Goal: Task Accomplishment & Management: Manage account settings

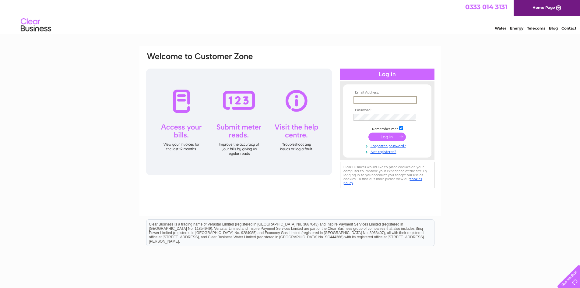
click at [367, 99] on input "text" at bounding box center [385, 99] width 63 height 7
type input "socairproperties@hotmail.com"
click at [382, 139] on input "submit" at bounding box center [387, 136] width 37 height 9
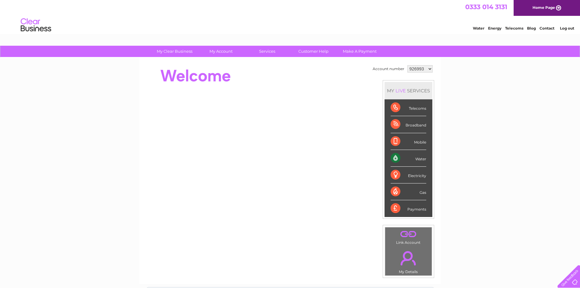
click at [429, 70] on select "926993 1123228 1141568 1156356" at bounding box center [420, 68] width 25 height 7
click at [408, 65] on select "926993 1123228 1141568 1156356" at bounding box center [420, 68] width 25 height 7
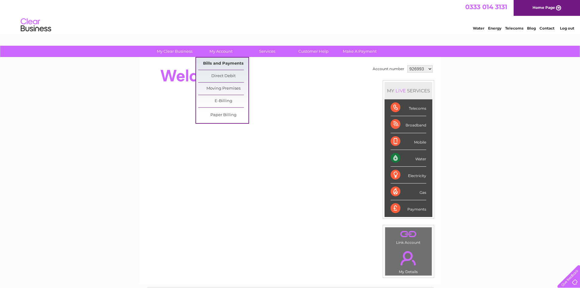
click at [210, 61] on link "Bills and Payments" at bounding box center [223, 64] width 50 height 12
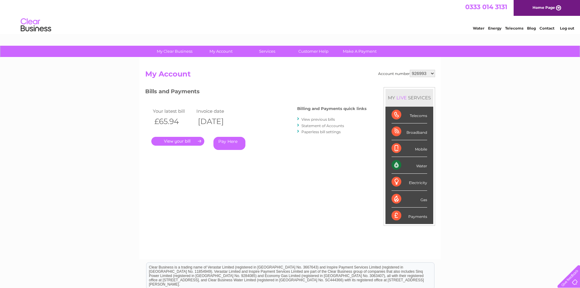
click at [186, 140] on link "." at bounding box center [177, 141] width 53 height 9
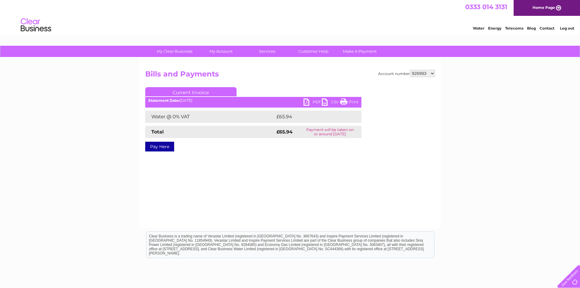
click at [311, 104] on link "PDF" at bounding box center [313, 102] width 18 height 9
click at [433, 72] on select "926993 1123228 1141568 1156356" at bounding box center [422, 73] width 25 height 7
select select "1123228"
click at [410, 70] on select "926993 1123228 1141568 1156356" at bounding box center [422, 73] width 25 height 7
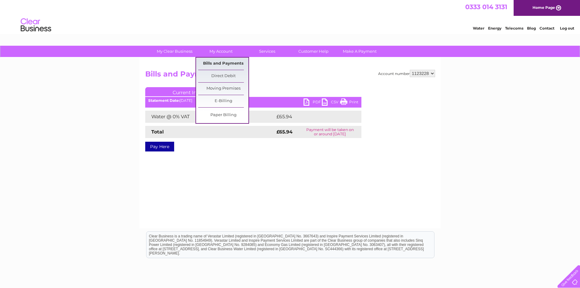
click at [213, 61] on link "Bills and Payments" at bounding box center [223, 64] width 50 height 12
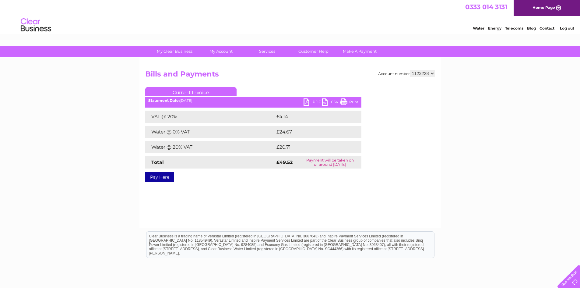
click at [308, 101] on link "PDF" at bounding box center [313, 102] width 18 height 9
click at [432, 74] on select "926993 1123228 1141568 1156356" at bounding box center [422, 73] width 25 height 7
select select "1141568"
click at [410, 70] on select "926993 1123228 1141568 1156356" at bounding box center [422, 73] width 25 height 7
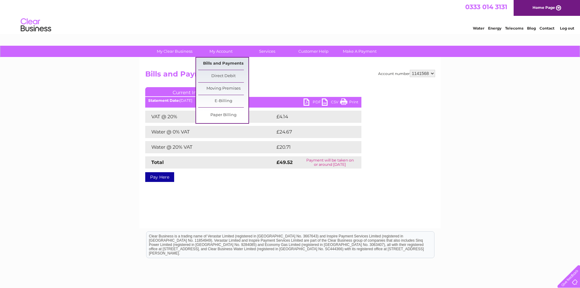
click at [225, 61] on link "Bills and Payments" at bounding box center [223, 64] width 50 height 12
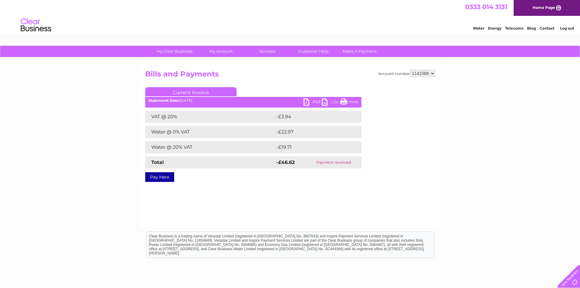
click at [432, 73] on select "926993 1123228 1141568 1156356" at bounding box center [422, 73] width 25 height 7
select select "1156356"
click at [410, 70] on select "926993 1123228 1141568 1156356" at bounding box center [422, 73] width 25 height 7
click at [318, 101] on link "PDF" at bounding box center [313, 102] width 18 height 9
